Goal: Information Seeking & Learning: Check status

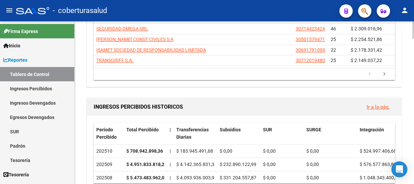
scroll to position [333, 0]
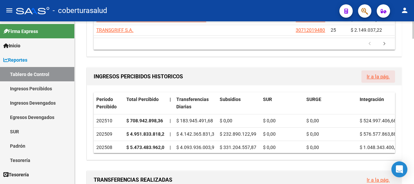
click at [378, 76] on link "Ir a la pág." at bounding box center [377, 77] width 23 height 6
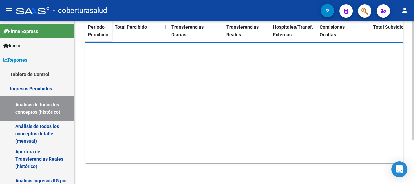
scroll to position [89, 0]
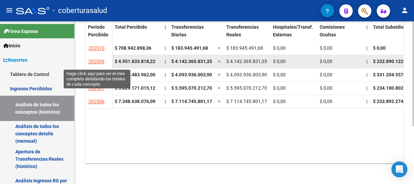
click at [95, 61] on span "202509" at bounding box center [96, 62] width 16 height 6
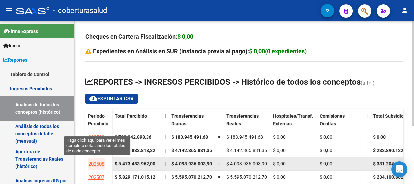
click at [95, 163] on span "202508" at bounding box center [96, 164] width 16 height 6
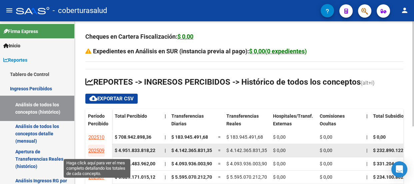
click at [99, 148] on span "202509" at bounding box center [96, 151] width 16 height 6
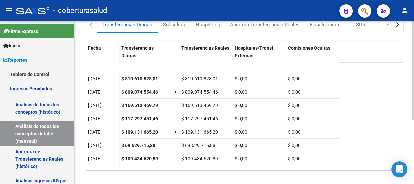
scroll to position [106, 0]
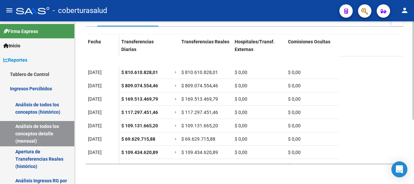
click at [410, 162] on div "REPORTES -> INGRESOS PERCIBIDOS -> Detalle mensual de todos los conceptos cloud…" at bounding box center [245, 50] width 341 height 270
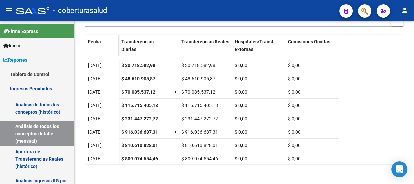
scroll to position [0, 0]
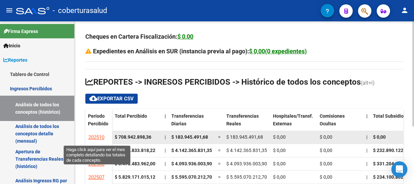
click at [99, 134] on span "202510" at bounding box center [96, 137] width 16 height 6
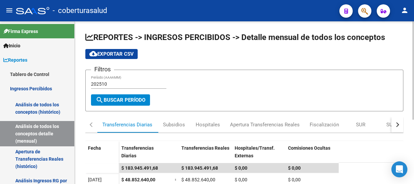
scroll to position [106, 0]
